Goal: Task Accomplishment & Management: Manage account settings

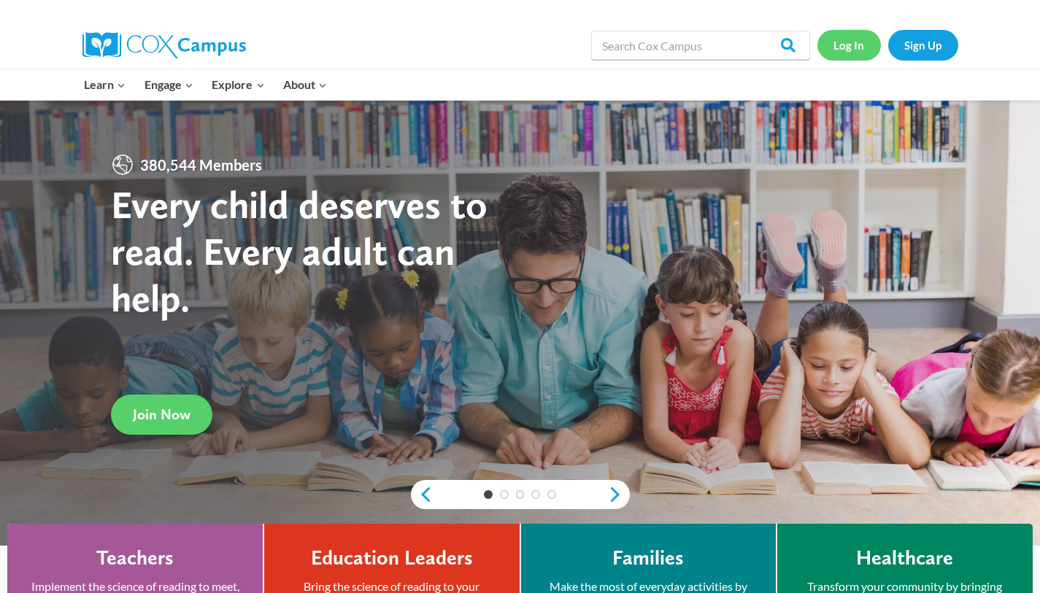
click at [845, 44] on link "Log In" at bounding box center [848, 45] width 63 height 30
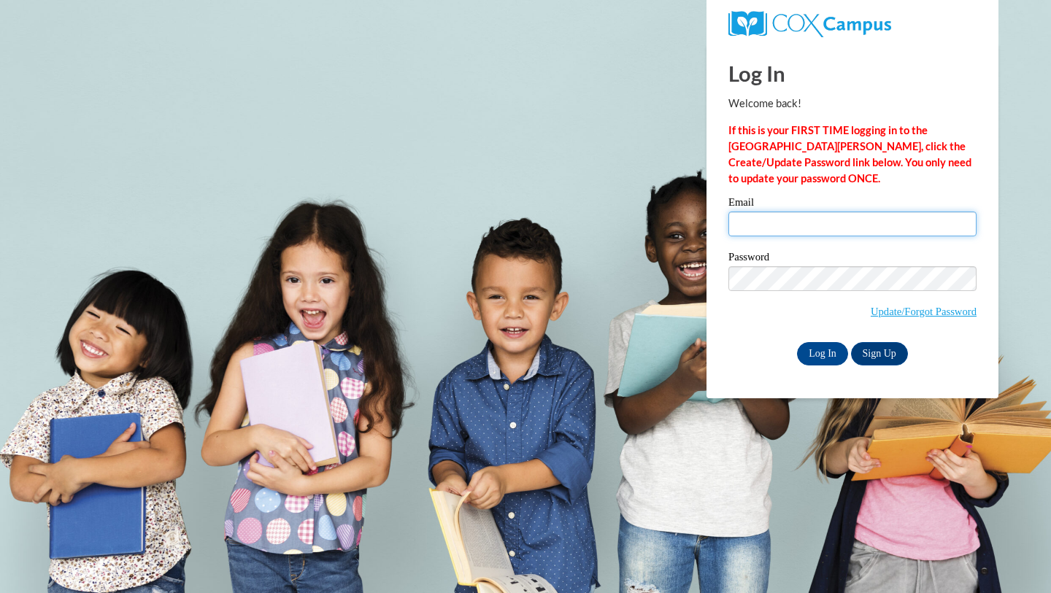
click at [791, 225] on input "Email" at bounding box center [852, 224] width 248 height 25
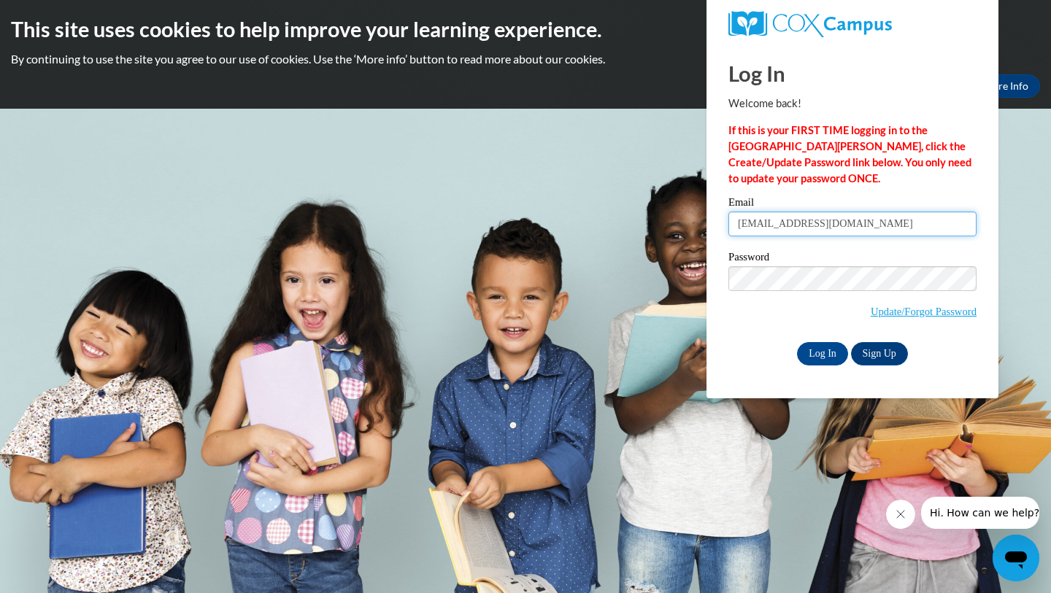
type input "[EMAIL_ADDRESS][DOMAIN_NAME]"
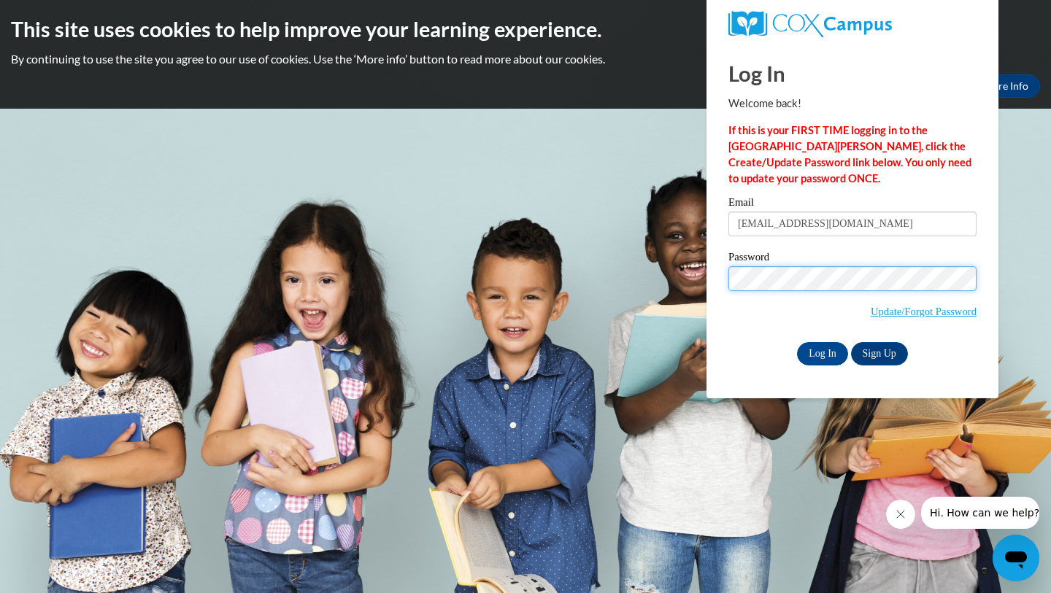
click at [797, 342] on input "Log In" at bounding box center [822, 353] width 51 height 23
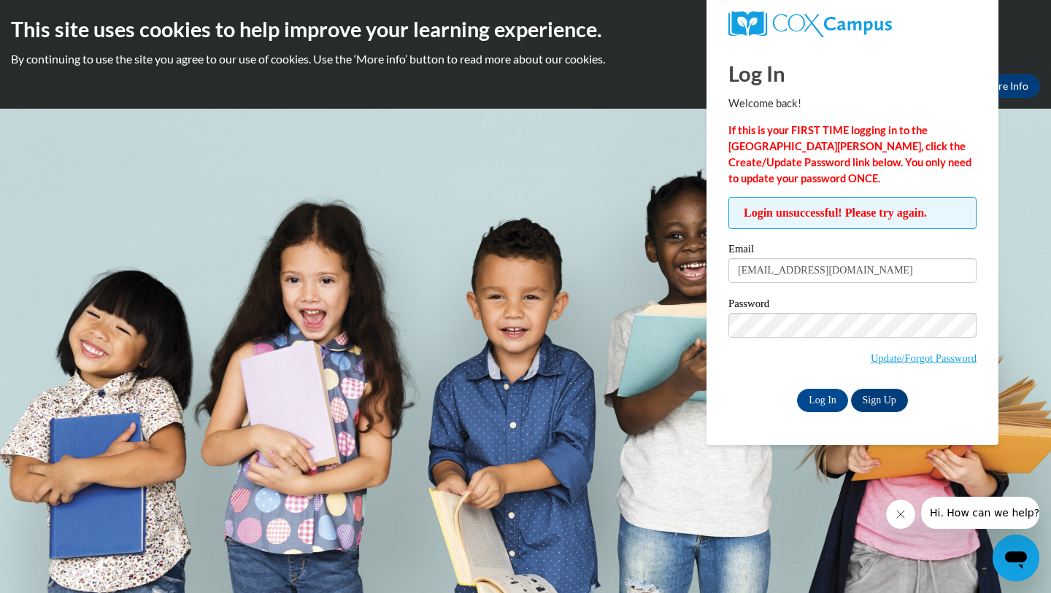
click at [629, 177] on body "This site uses cookies to help improve your learning experience. By continuing …" at bounding box center [525, 296] width 1051 height 593
click at [815, 393] on input "Log In" at bounding box center [822, 400] width 51 height 23
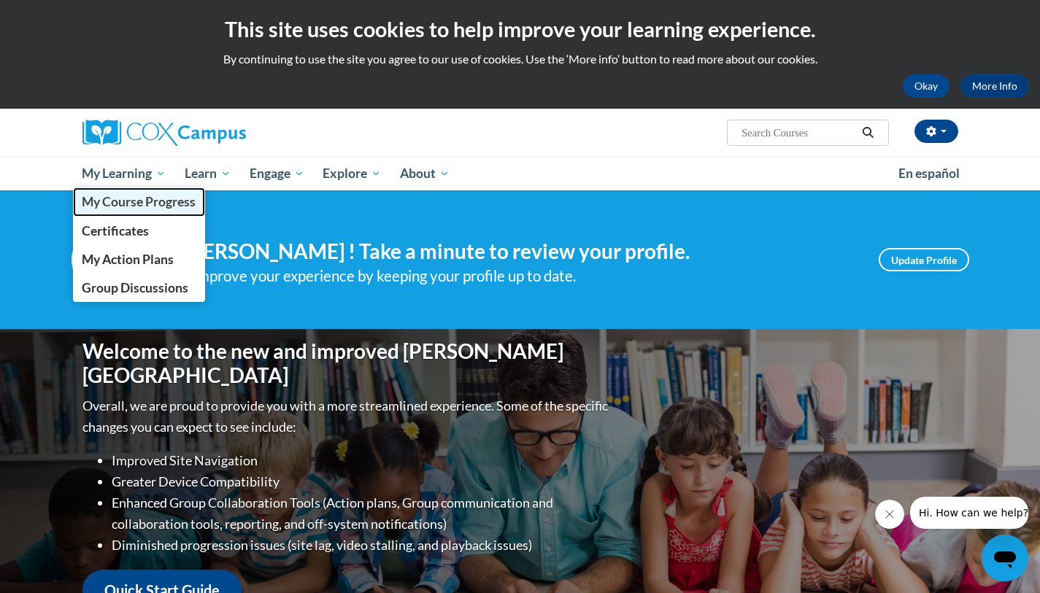
click at [152, 203] on span "My Course Progress" at bounding box center [139, 201] width 114 height 15
